Goal: Information Seeking & Learning: Learn about a topic

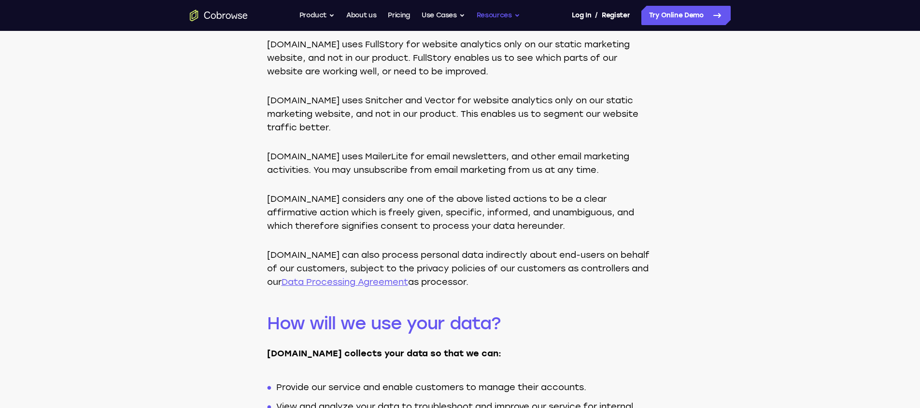
scroll to position [668, 0]
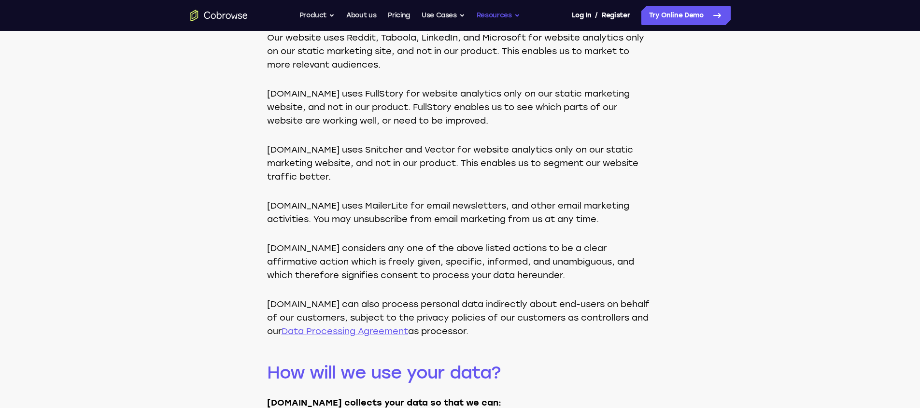
click at [494, 14] on button "Resources" at bounding box center [497, 15] width 43 height 19
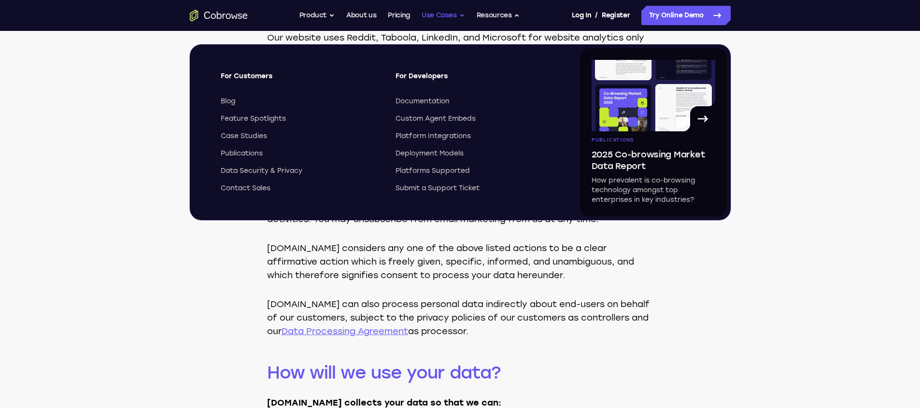
click at [456, 21] on button "Use Cases" at bounding box center [442, 15] width 43 height 19
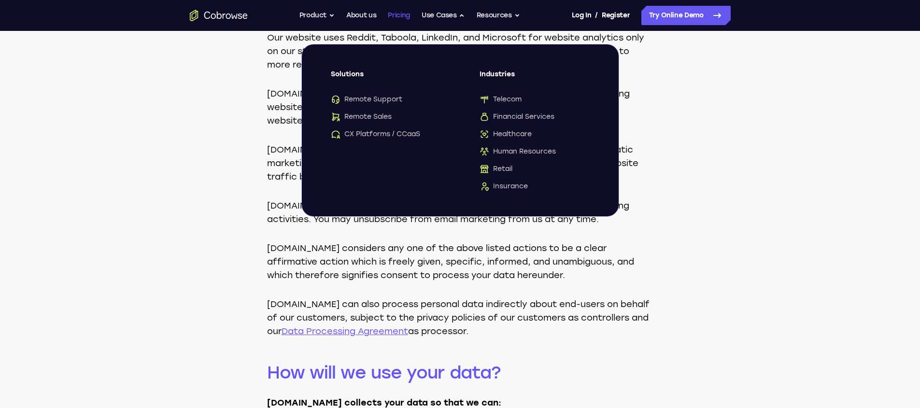
click at [394, 15] on link "Pricing" at bounding box center [399, 15] width 22 height 19
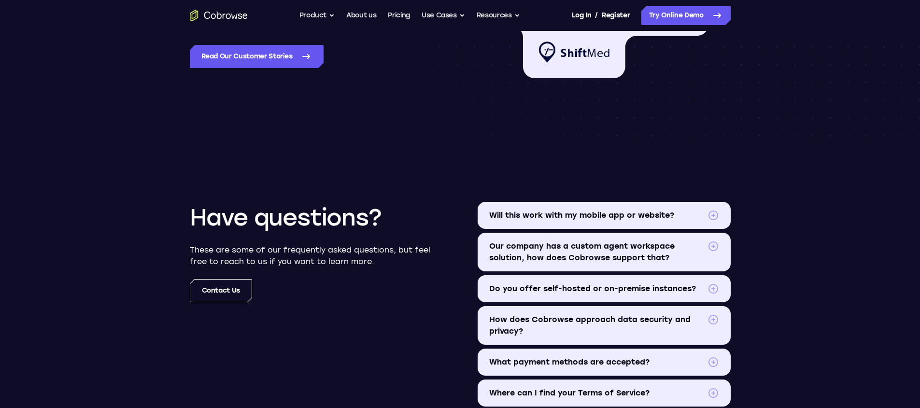
scroll to position [1004, 0]
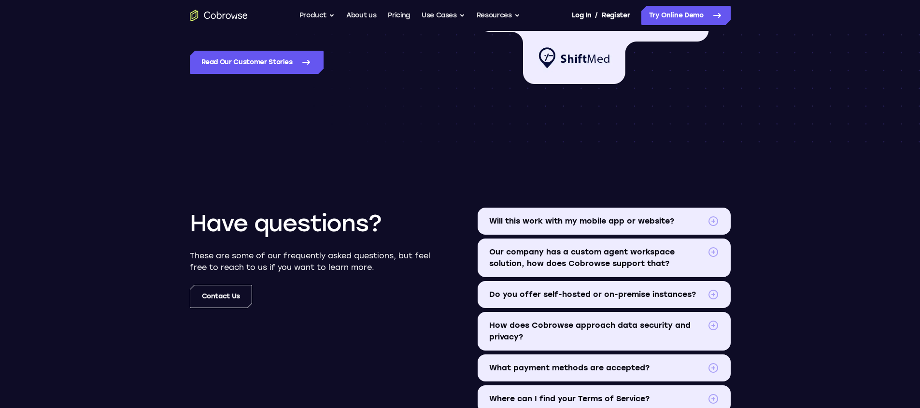
click at [532, 298] on span "Do you offer self-hosted or on-premise instances?" at bounding box center [596, 295] width 214 height 12
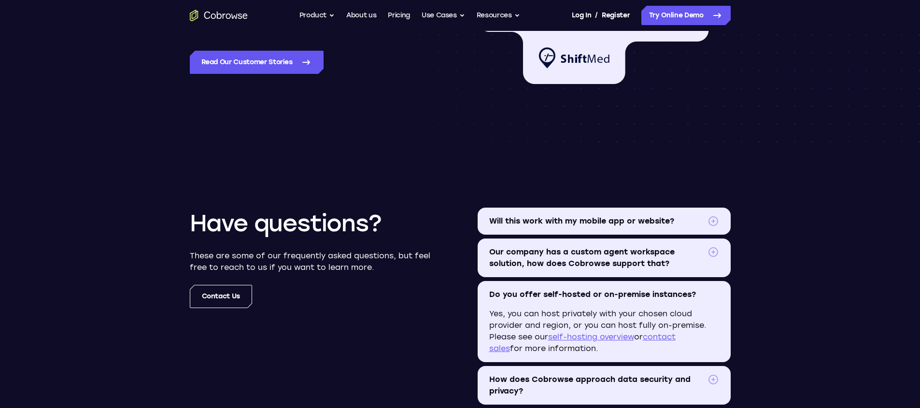
scroll to position [1016, 0]
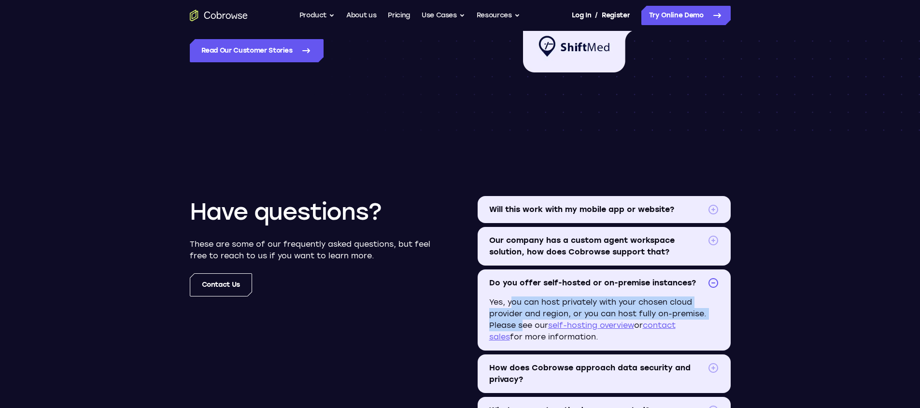
drag, startPoint x: 507, startPoint y: 302, endPoint x: 518, endPoint y: 320, distance: 20.8
click at [518, 320] on p "Yes, you can host privately with your chosen cloud provider and region, or you …" at bounding box center [603, 323] width 253 height 54
click at [615, 282] on span "Do you offer self-hosted or on-premise instances?" at bounding box center [596, 283] width 214 height 12
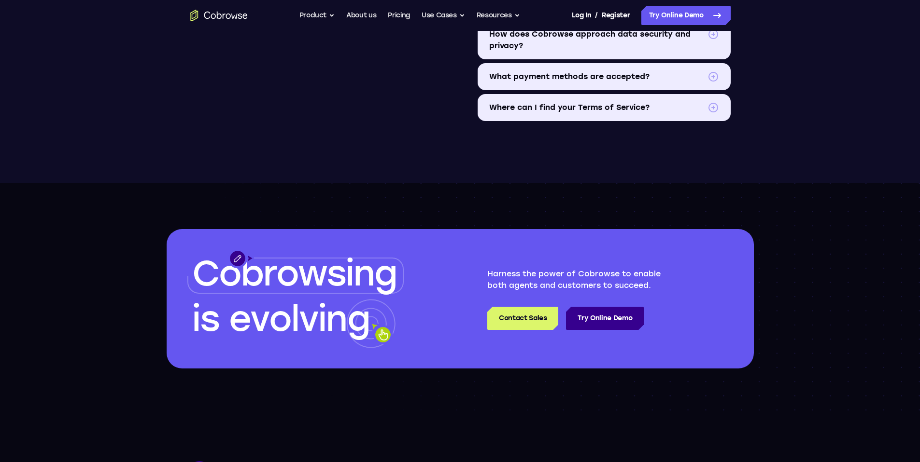
scroll to position [1147, 0]
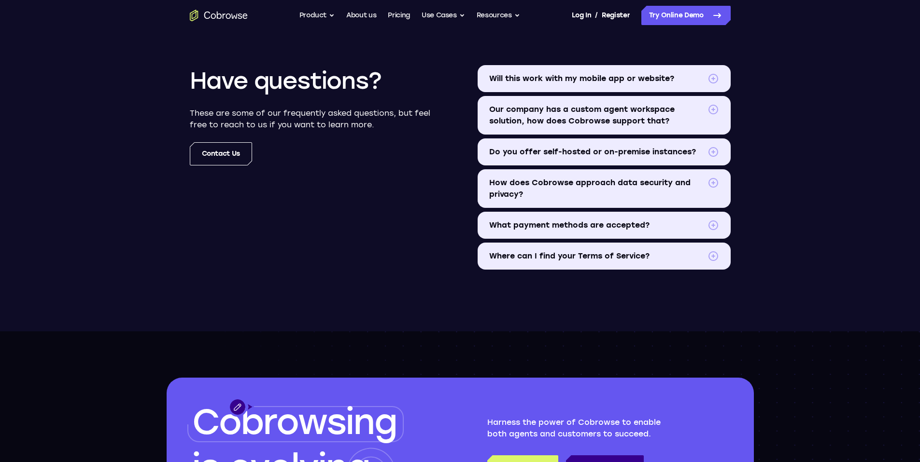
click at [716, 150] on span at bounding box center [713, 152] width 12 height 12
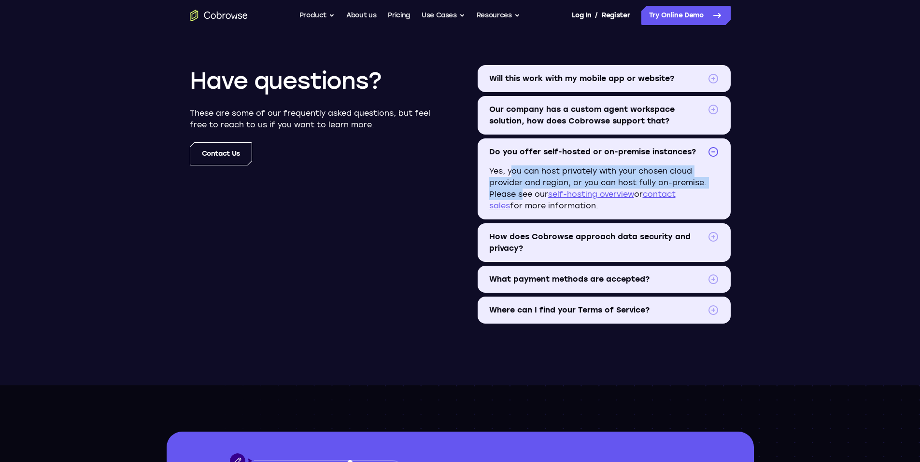
click at [622, 160] on summary "Do you offer self-hosted or on-premise instances?" at bounding box center [603, 152] width 253 height 27
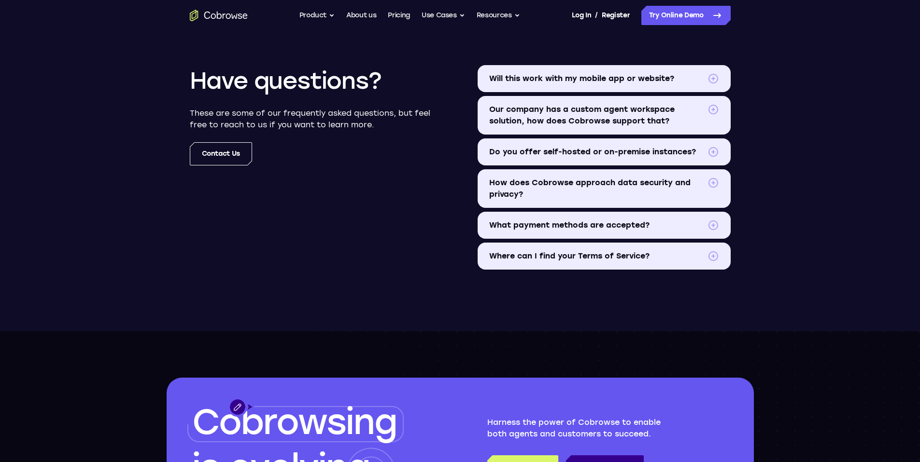
click at [606, 149] on span "Do you offer self-hosted or on-premise instances?" at bounding box center [596, 152] width 214 height 12
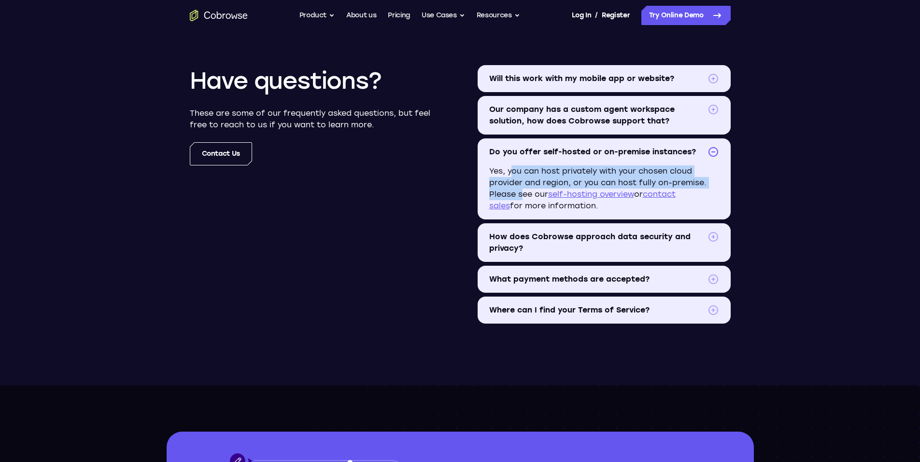
click at [583, 177] on p "Yes, you can host privately with your chosen cloud provider and region, or you …" at bounding box center [603, 193] width 253 height 54
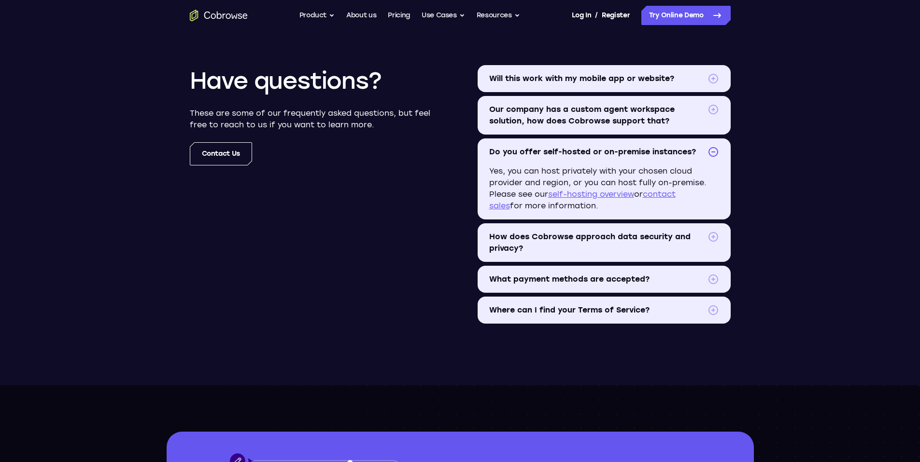
click at [569, 195] on link "self-hosting overview" at bounding box center [591, 194] width 86 height 9
